Goal: Transaction & Acquisition: Purchase product/service

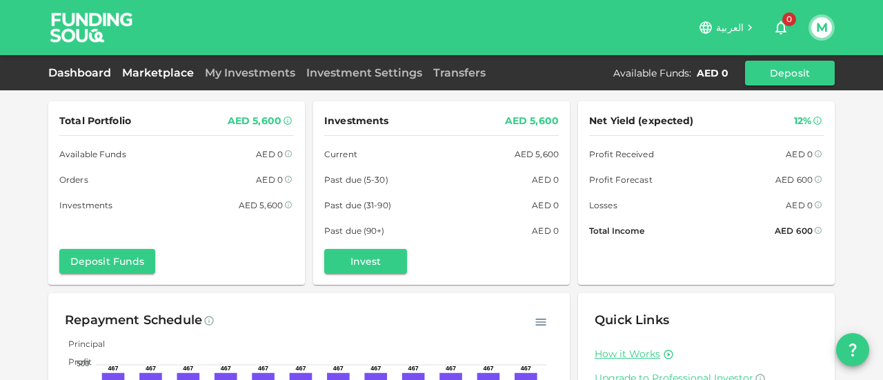
click at [148, 71] on link "Marketplace" at bounding box center [158, 72] width 83 height 13
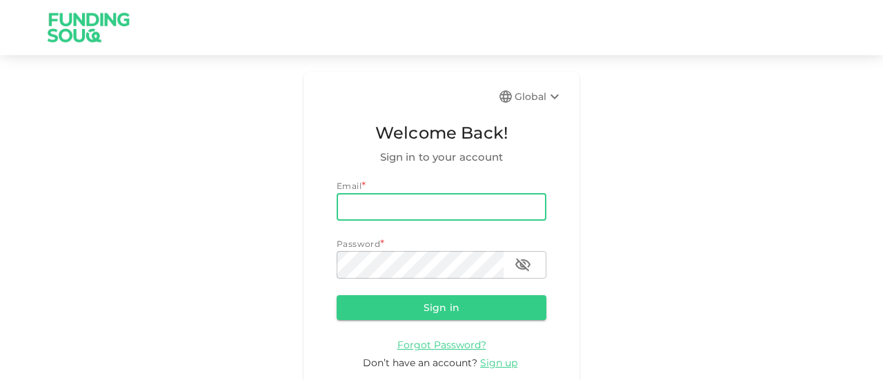
click at [385, 202] on input "email" at bounding box center [442, 207] width 210 height 28
type input "mdanish13@gmail.com"
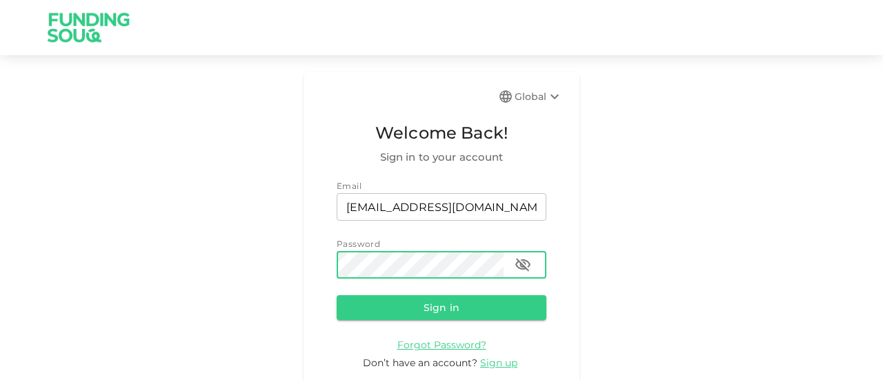
click at [337, 295] on button "Sign in" at bounding box center [442, 307] width 210 height 25
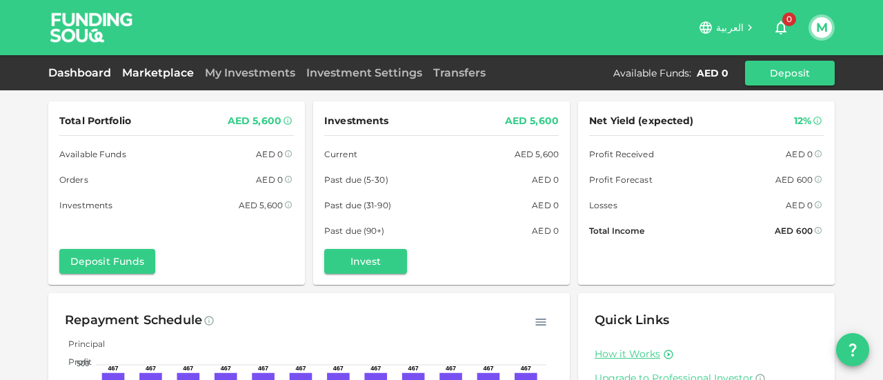
click at [150, 70] on link "Marketplace" at bounding box center [158, 72] width 83 height 13
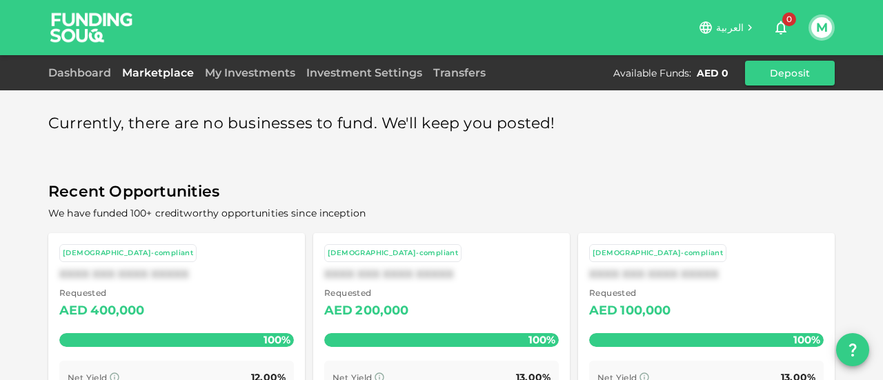
click at [138, 121] on span "Currently, there are no businesses to fund. We'll keep you posted!" at bounding box center [301, 123] width 507 height 27
click at [180, 123] on span "Currently, there are no businesses to fund. We'll keep you posted!" at bounding box center [301, 123] width 507 height 27
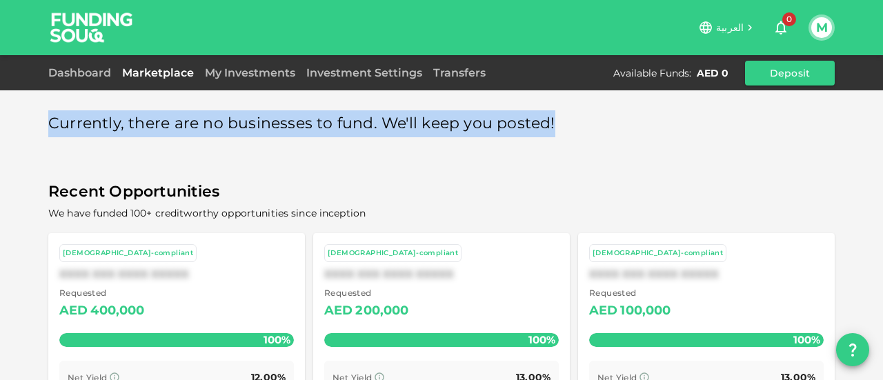
click at [180, 123] on span "Currently, there are no businesses to fund. We'll keep you posted!" at bounding box center [301, 123] width 507 height 27
click at [275, 122] on span "Currently, there are no businesses to fund. We'll keep you posted!" at bounding box center [301, 123] width 507 height 27
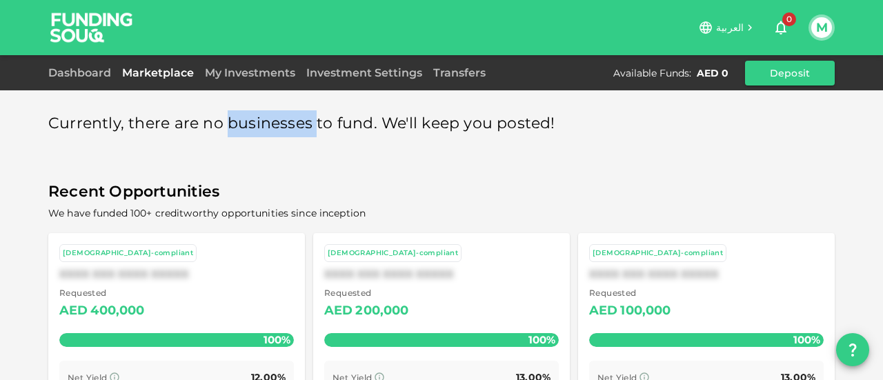
click at [275, 122] on span "Currently, there are no businesses to fund. We'll keep you posted!" at bounding box center [301, 123] width 507 height 27
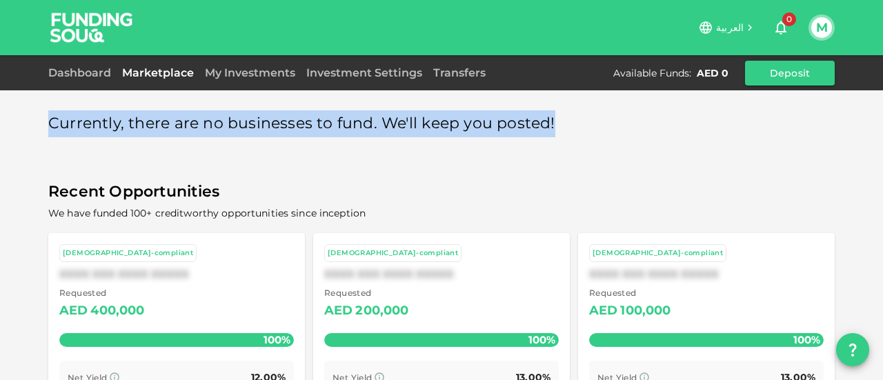
click at [275, 122] on span "Currently, there are no businesses to fund. We'll keep you posted!" at bounding box center [301, 123] width 507 height 27
click at [318, 123] on span "Currently, there are no businesses to fund. We'll keep you posted!" at bounding box center [301, 123] width 507 height 27
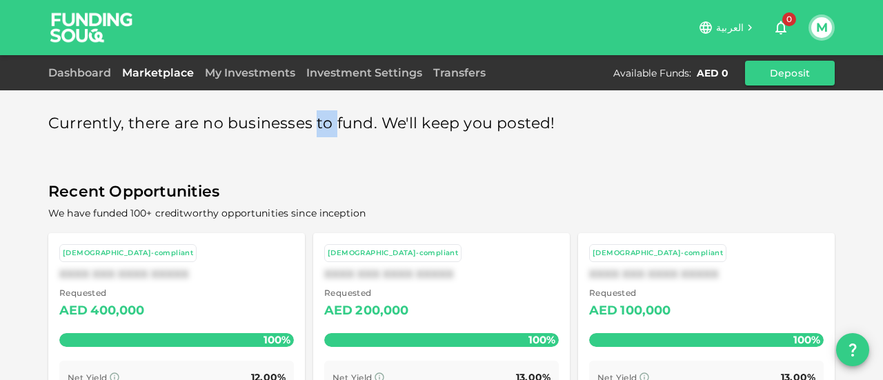
click at [318, 123] on span "Currently, there are no businesses to fund. We'll keep you posted!" at bounding box center [301, 123] width 507 height 27
click at [338, 125] on span "Currently, there are no businesses to fund. We'll keep you posted!" at bounding box center [301, 123] width 507 height 27
click at [382, 124] on span "Currently, there are no businesses to fund. We'll keep you posted!" at bounding box center [301, 123] width 507 height 27
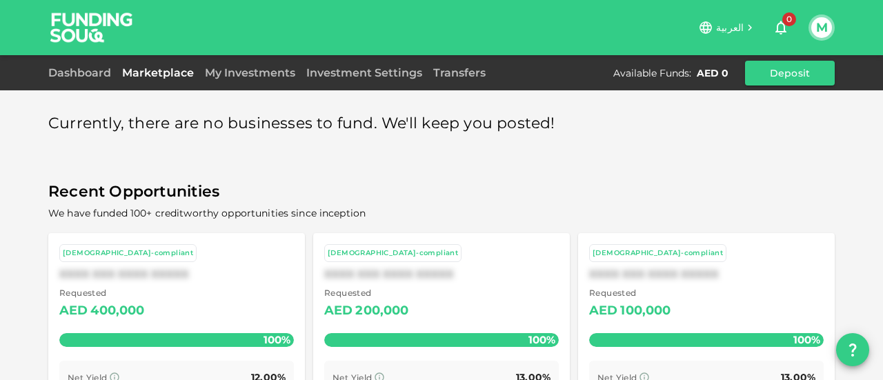
click at [424, 120] on span "Currently, there are no businesses to fund. We'll keep you posted!" at bounding box center [301, 123] width 507 height 27
click at [465, 126] on span "Currently, there are no businesses to fund. We'll keep you posted!" at bounding box center [301, 123] width 507 height 27
click at [512, 126] on span "Currently, there are no businesses to fund. We'll keep you posted!" at bounding box center [301, 123] width 507 height 27
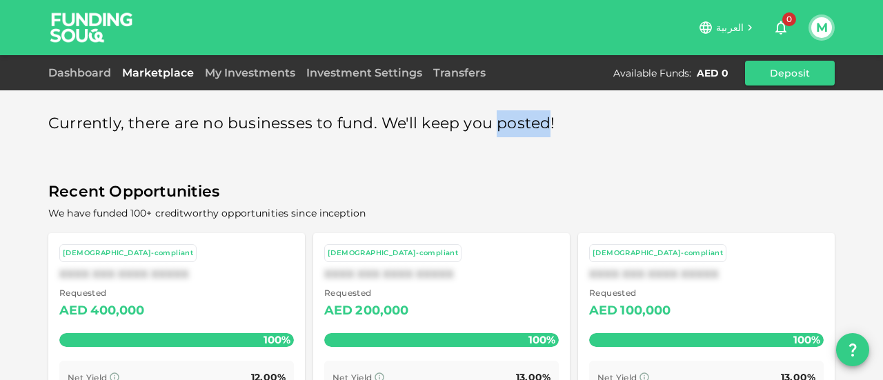
click at [512, 126] on span "Currently, there are no businesses to fund. We'll keep you posted!" at bounding box center [301, 123] width 507 height 27
click at [459, 128] on span "Currently, there are no businesses to fund. We'll keep you posted!" at bounding box center [301, 123] width 507 height 27
click at [439, 128] on span "Currently, there are no businesses to fund. We'll keep you posted!" at bounding box center [301, 123] width 507 height 27
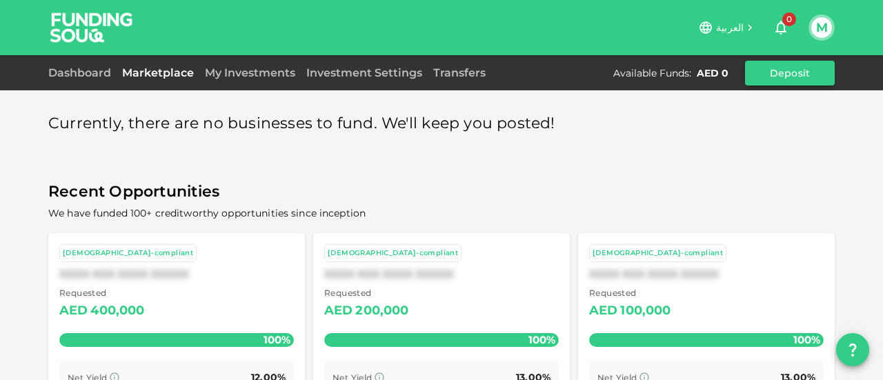
click at [394, 119] on span "Currently, there are no businesses to fund. We'll keep you posted!" at bounding box center [301, 123] width 507 height 27
click at [343, 123] on span "Currently, there are no businesses to fund. We'll keep you posted!" at bounding box center [301, 123] width 507 height 27
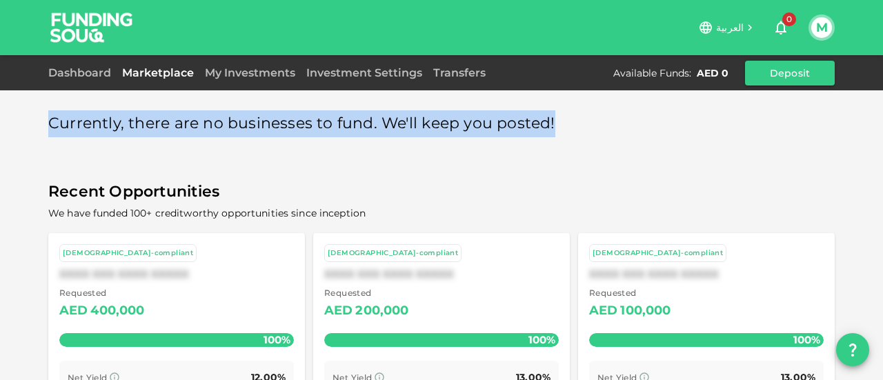
click at [343, 123] on span "Currently, there are no businesses to fund. We'll keep you posted!" at bounding box center [301, 123] width 507 height 27
click at [319, 126] on span "Currently, there are no businesses to fund. We'll keep you posted!" at bounding box center [301, 123] width 507 height 27
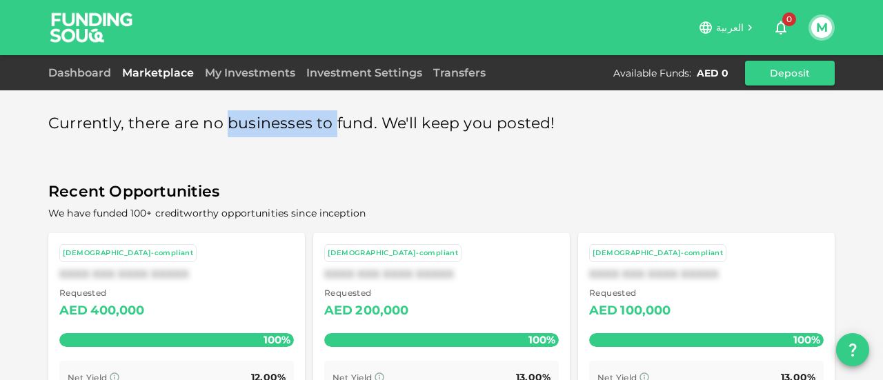
drag, startPoint x: 319, startPoint y: 126, endPoint x: 277, endPoint y: 126, distance: 41.4
click at [277, 126] on span "Currently, there are no businesses to fund. We'll keep you posted!" at bounding box center [301, 123] width 507 height 27
click at [211, 126] on span "Currently, there are no businesses to fund. We'll keep you posted!" at bounding box center [301, 123] width 507 height 27
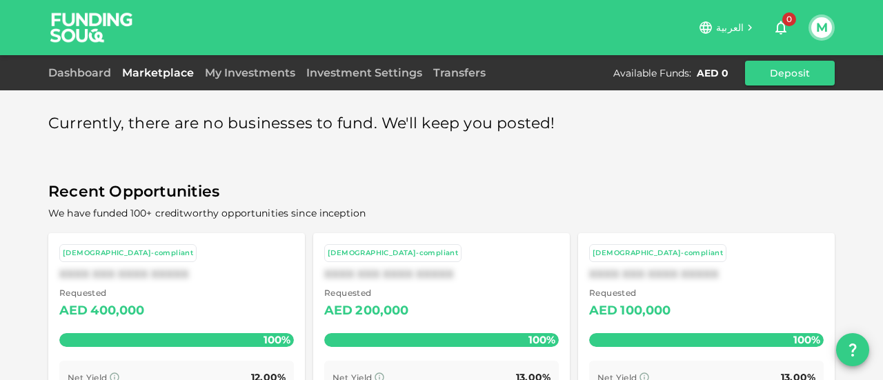
click at [196, 123] on span "Currently, there are no businesses to fund. We'll keep you posted!" at bounding box center [301, 123] width 507 height 27
click at [179, 123] on span "Currently, there are no businesses to fund. We'll keep you posted!" at bounding box center [301, 123] width 507 height 27
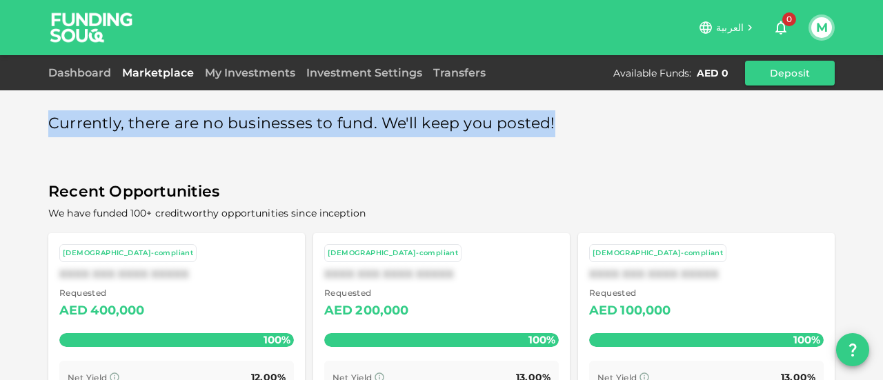
click at [179, 123] on span "Currently, there are no businesses to fund. We'll keep you posted!" at bounding box center [301, 123] width 507 height 27
